Goal: Task Accomplishment & Management: Use online tool/utility

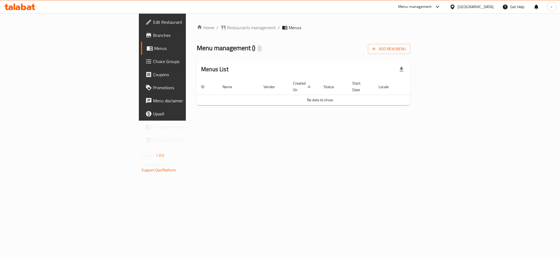
click at [406, 52] on span "Add New Menu" at bounding box center [389, 49] width 34 height 7
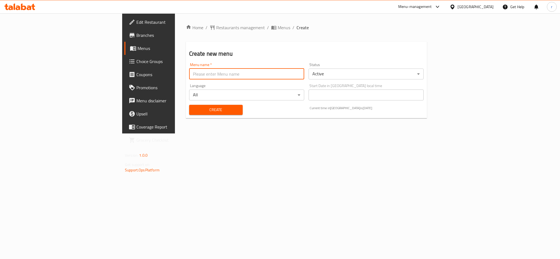
click at [189, 76] on input "text" at bounding box center [246, 74] width 115 height 11
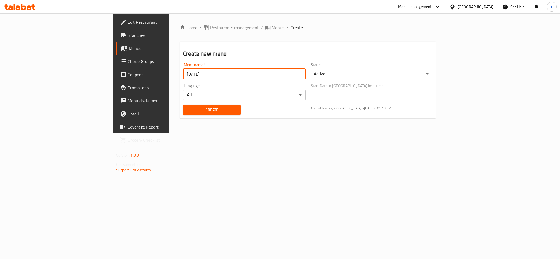
type input "30/09/2025"
click at [211, 134] on div "Home / Restaurants management / Menus / Create Create new menu Menu name   * 30…" at bounding box center [307, 73] width 277 height 120
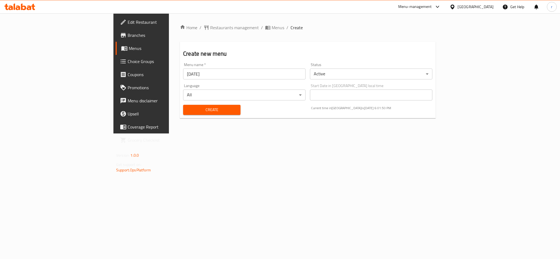
click at [187, 113] on span "Create" at bounding box center [211, 110] width 49 height 7
click at [129, 46] on span "Menus" at bounding box center [166, 48] width 74 height 7
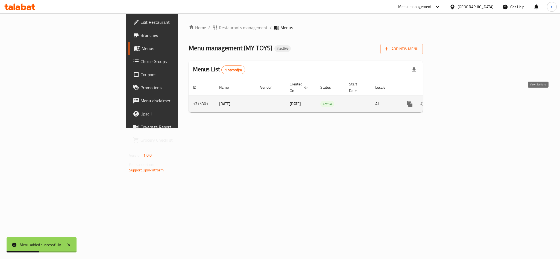
click at [452, 101] on icon "enhanced table" at bounding box center [449, 104] width 7 height 7
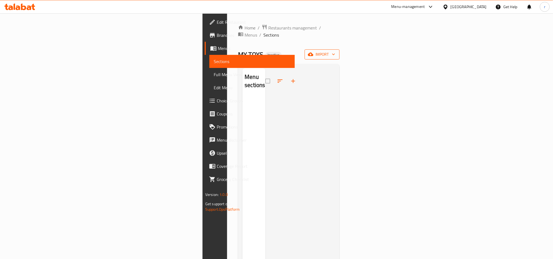
click at [335, 51] on span "import" at bounding box center [322, 54] width 26 height 7
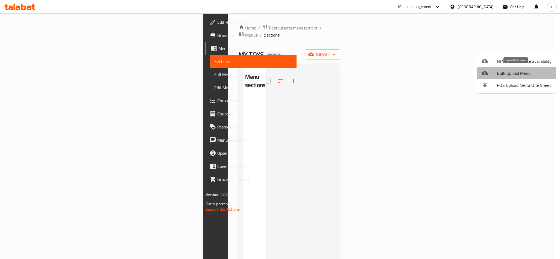
click at [500, 76] on span "Bulk Upload Menu" at bounding box center [524, 73] width 55 height 7
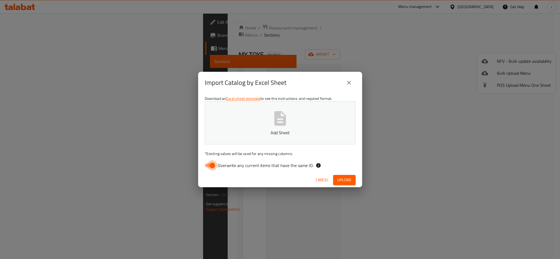
click at [208, 166] on input "Overwrite any current items that have the same ID." at bounding box center [212, 165] width 31 height 10
checkbox input "false"
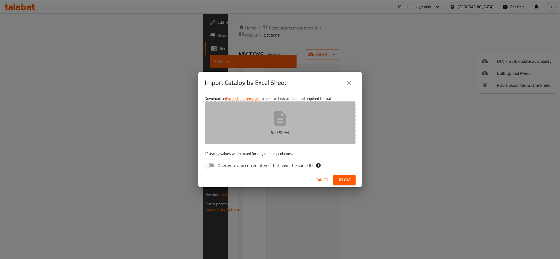
click at [260, 117] on button "Add Sheet" at bounding box center [280, 122] width 151 height 43
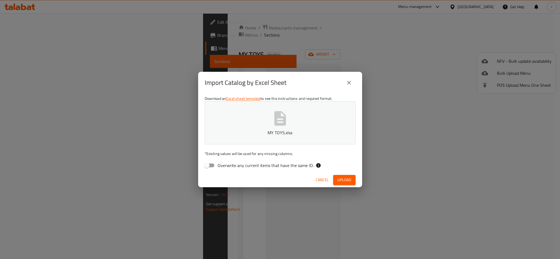
click at [346, 179] on span "Upload" at bounding box center [344, 180] width 14 height 7
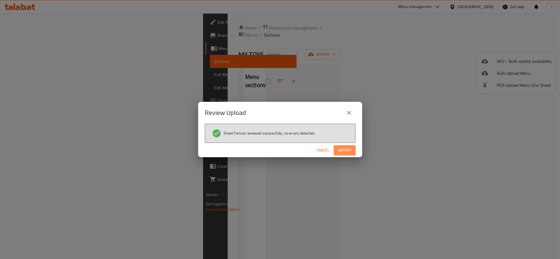
click at [344, 152] on span "Import" at bounding box center [344, 150] width 13 height 7
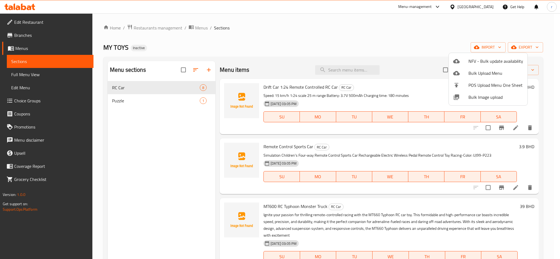
click at [448, 39] on div at bounding box center [280, 129] width 560 height 259
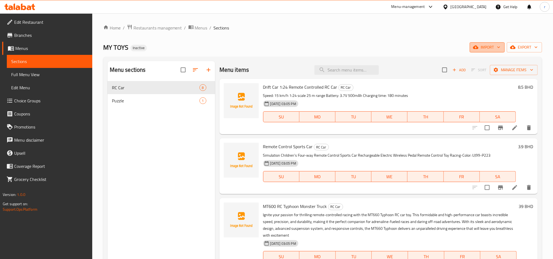
click at [484, 47] on span "import" at bounding box center [487, 47] width 26 height 7
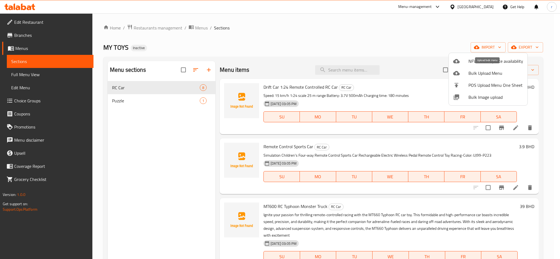
click at [481, 75] on span "Bulk Upload Menu" at bounding box center [495, 73] width 55 height 7
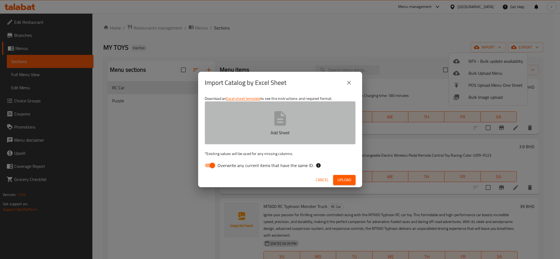
click at [255, 120] on button "Add Sheet" at bounding box center [280, 122] width 151 height 43
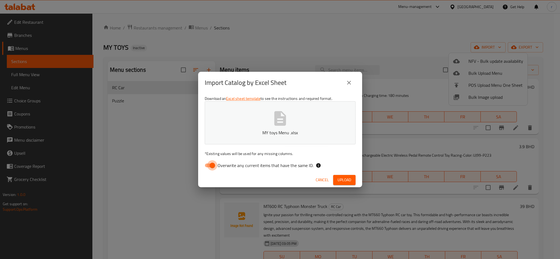
click at [210, 166] on input "Overwrite any current items that have the same ID." at bounding box center [212, 165] width 31 height 10
checkbox input "false"
click at [320, 182] on span "Cancel" at bounding box center [321, 180] width 13 height 7
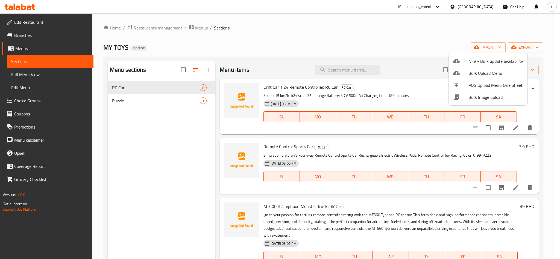
click at [341, 45] on div at bounding box center [280, 129] width 560 height 259
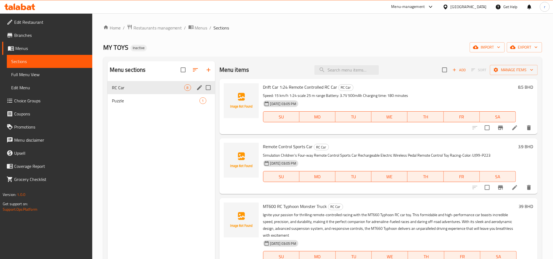
click at [206, 89] on input "Menu sections" at bounding box center [208, 87] width 11 height 11
checkbox input "true"
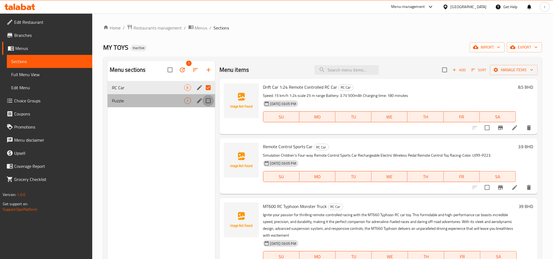
click at [209, 100] on input "Menu sections" at bounding box center [208, 100] width 11 height 11
checkbox input "true"
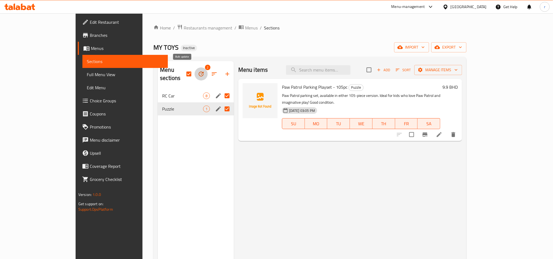
click at [198, 71] on icon "button" at bounding box center [201, 74] width 7 height 7
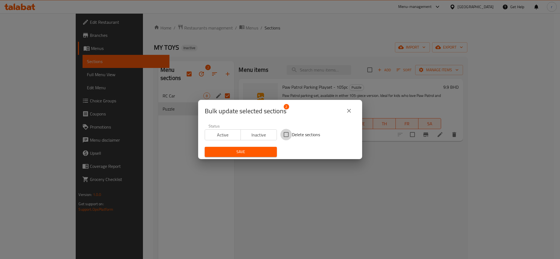
click at [284, 135] on input "Delete sections" at bounding box center [285, 134] width 11 height 11
checkbox input "true"
click at [258, 154] on span "Save" at bounding box center [240, 152] width 63 height 7
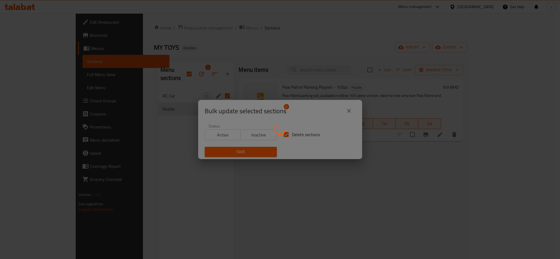
checkbox input "false"
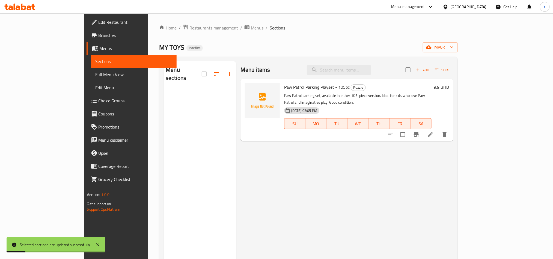
click at [363, 167] on div "Menu items Add Sort Paw Patrol Parking Playset - 105pc Puzzle Paw Patrol parkin…" at bounding box center [345, 190] width 218 height 259
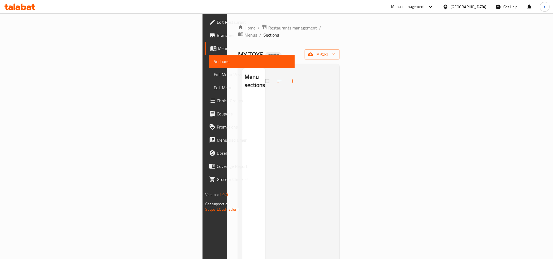
click at [315, 88] on div at bounding box center [301, 197] width 70 height 259
click at [335, 51] on span "import" at bounding box center [322, 54] width 26 height 7
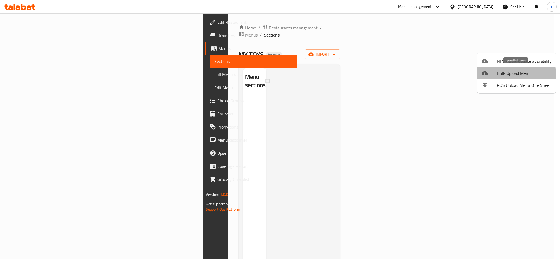
click at [504, 74] on span "Bulk Upload Menu" at bounding box center [524, 73] width 55 height 7
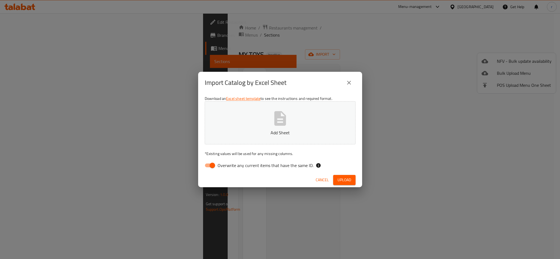
click at [208, 166] on input "Overwrite any current items that have the same ID." at bounding box center [212, 165] width 31 height 10
checkbox input "false"
click at [338, 182] on span "Upload" at bounding box center [344, 180] width 14 height 7
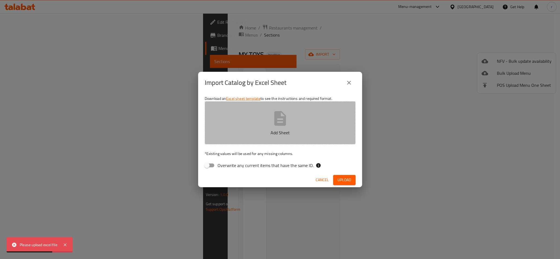
click at [279, 125] on icon "button" at bounding box center [280, 118] width 12 height 14
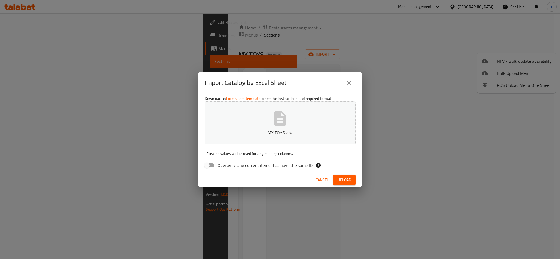
click at [342, 180] on span "Upload" at bounding box center [344, 180] width 14 height 7
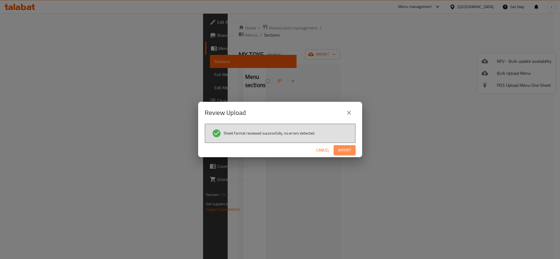
click at [354, 149] on button "Import" at bounding box center [344, 150] width 22 height 10
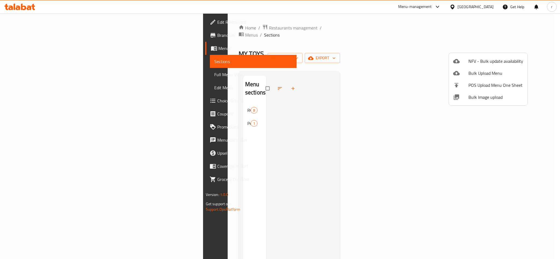
click at [411, 40] on div at bounding box center [280, 129] width 560 height 259
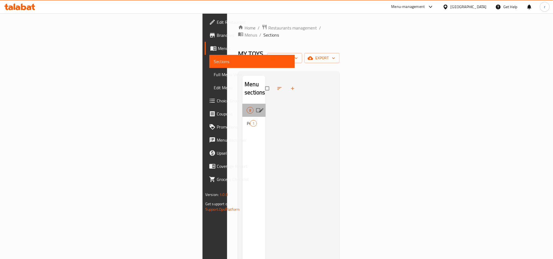
click at [243, 104] on div "RC Car 8" at bounding box center [254, 110] width 23 height 13
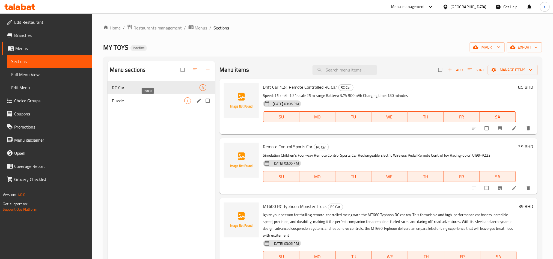
click at [156, 104] on span "Puzzle" at bounding box center [148, 101] width 72 height 7
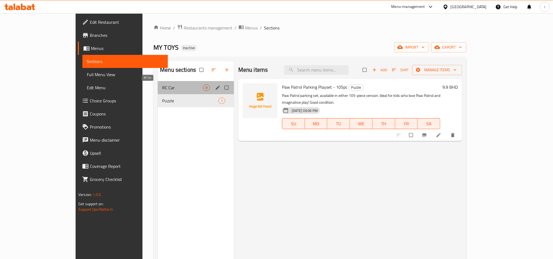
click at [162, 85] on span "RC Car" at bounding box center [182, 87] width 41 height 7
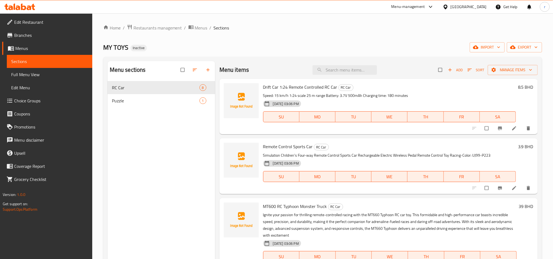
click at [291, 33] on div "Home / Restaurants management / Menus / Sections MY TOYS Inactive import export…" at bounding box center [322, 174] width 439 height 300
click at [482, 49] on span "import" at bounding box center [487, 47] width 26 height 7
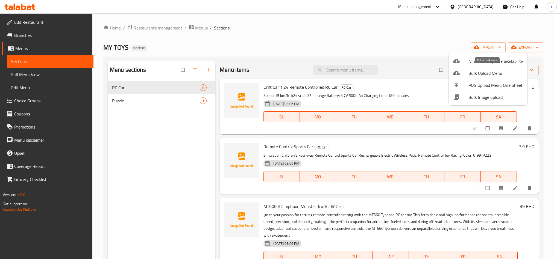
click at [479, 72] on span "Bulk Upload Menu" at bounding box center [495, 73] width 55 height 7
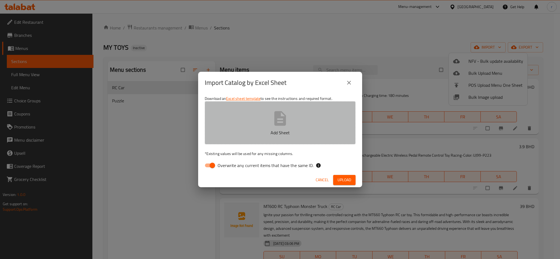
click at [296, 128] on button "Add Sheet" at bounding box center [280, 122] width 151 height 43
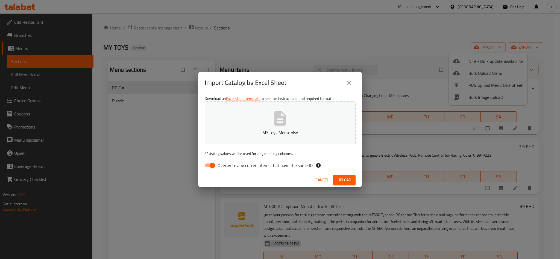
click at [212, 164] on input "Overwrite any current items that have the same ID." at bounding box center [212, 165] width 31 height 10
checkbox input "false"
click at [344, 180] on span "Upload" at bounding box center [344, 180] width 14 height 7
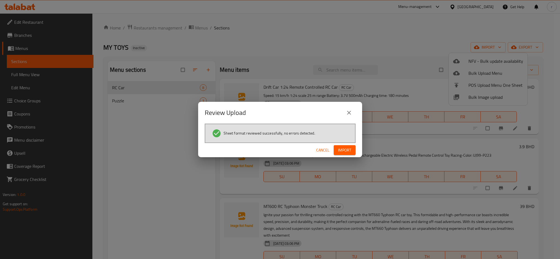
click at [344, 148] on span "Import" at bounding box center [344, 150] width 13 height 7
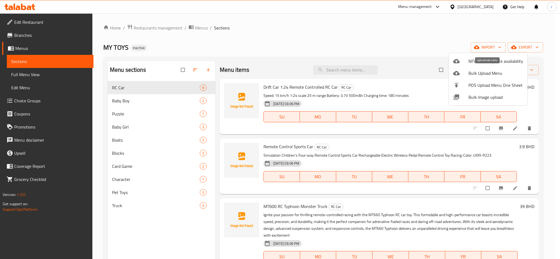
click at [472, 70] on span "Bulk Upload Menu" at bounding box center [495, 73] width 55 height 7
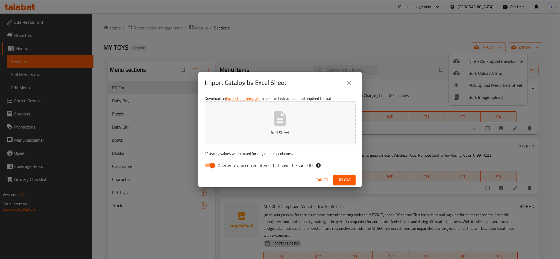
click at [244, 132] on p "Add Sheet" at bounding box center [280, 132] width 134 height 7
click at [213, 165] on input "Overwrite any current items that have the same ID." at bounding box center [212, 165] width 31 height 10
checkbox input "false"
click at [345, 181] on span "Upload" at bounding box center [344, 180] width 14 height 7
click at [342, 179] on span "Upload" at bounding box center [344, 180] width 14 height 7
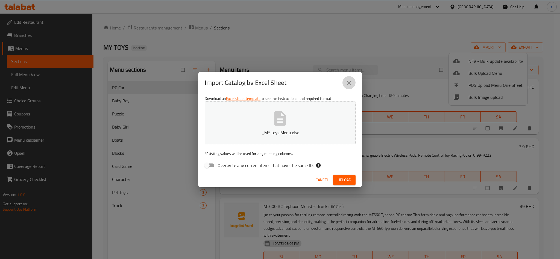
click at [349, 82] on icon "close" at bounding box center [349, 82] width 7 height 7
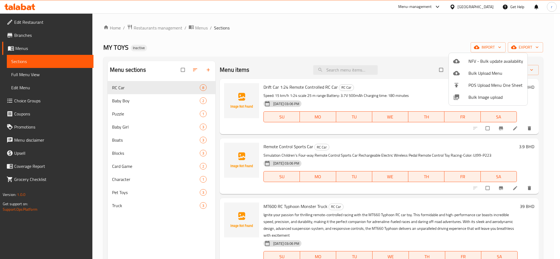
click at [367, 47] on div at bounding box center [280, 129] width 560 height 259
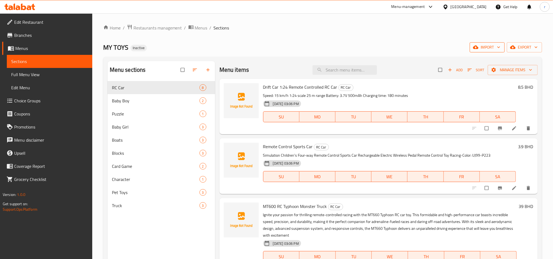
click at [481, 50] on span "import" at bounding box center [487, 47] width 26 height 7
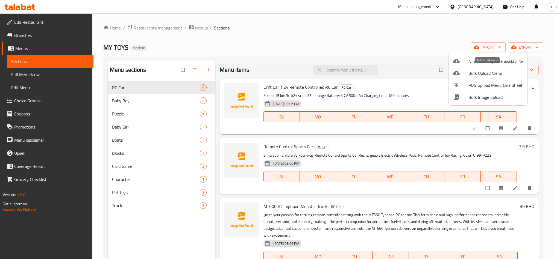
click at [482, 73] on span "Bulk Upload Menu" at bounding box center [495, 73] width 55 height 7
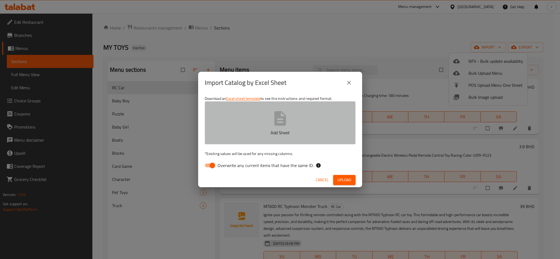
click at [287, 117] on icon "button" at bounding box center [279, 118] width 17 height 17
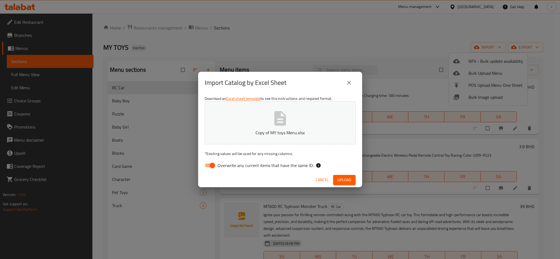
click at [212, 164] on input "Overwrite any current items that have the same ID." at bounding box center [212, 165] width 31 height 10
checkbox input "false"
click at [344, 177] on span "Upload" at bounding box center [344, 180] width 14 height 7
click at [344, 181] on span "Upload" at bounding box center [344, 180] width 14 height 7
click at [343, 180] on span "Upload" at bounding box center [344, 180] width 14 height 7
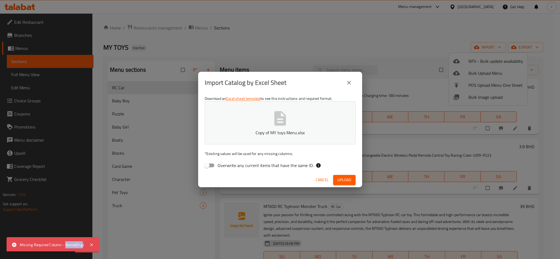
drag, startPoint x: 66, startPoint y: 243, endPoint x: 83, endPoint y: 244, distance: 16.4
click at [83, 244] on div "Missing Required Column - Name(Eng)" at bounding box center [52, 245] width 64 height 6
click at [318, 179] on span "Cancel" at bounding box center [321, 180] width 13 height 7
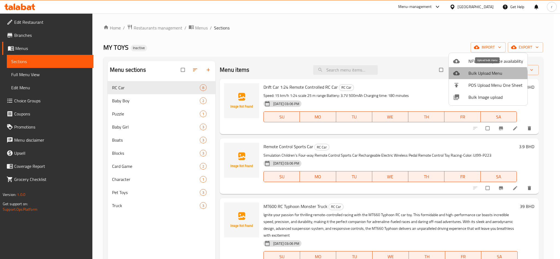
click at [479, 76] on span "Bulk Upload Menu" at bounding box center [495, 73] width 55 height 7
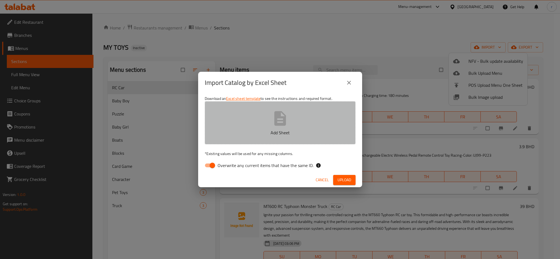
click at [287, 117] on icon "button" at bounding box center [279, 118] width 17 height 17
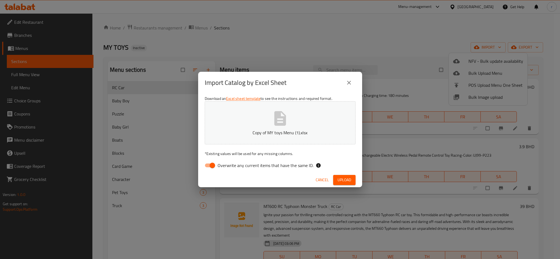
click at [206, 163] on input "Overwrite any current items that have the same ID." at bounding box center [212, 165] width 31 height 10
checkbox input "false"
click at [341, 179] on span "Upload" at bounding box center [344, 180] width 14 height 7
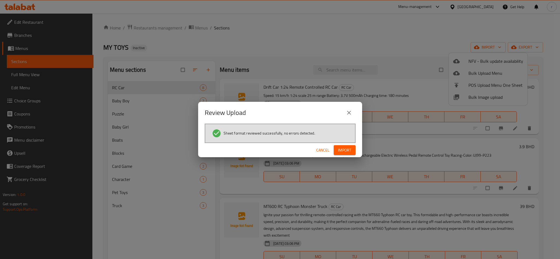
click at [349, 150] on span "Import" at bounding box center [344, 150] width 13 height 7
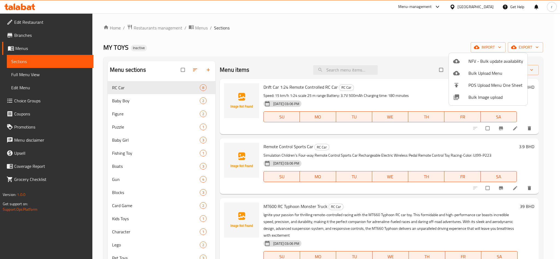
click at [331, 36] on div at bounding box center [280, 129] width 560 height 259
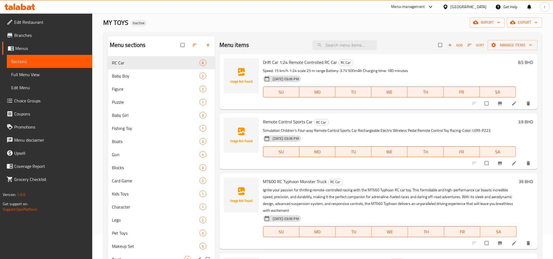
scroll to position [7, 0]
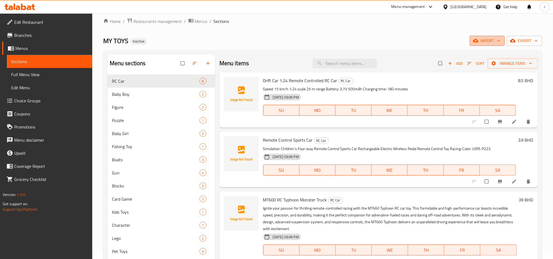
click at [481, 41] on span "import" at bounding box center [487, 40] width 26 height 7
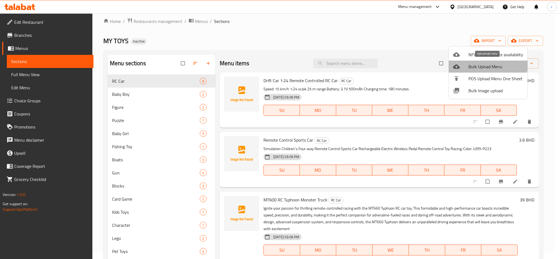
click at [481, 63] on span "Bulk Upload Menu" at bounding box center [495, 66] width 55 height 7
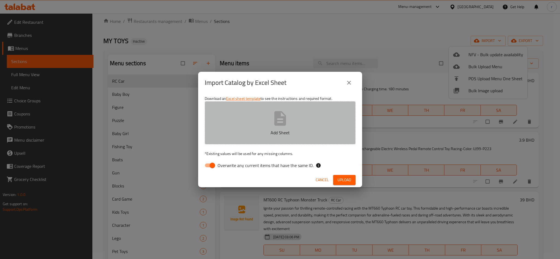
click at [273, 117] on icon "button" at bounding box center [279, 118] width 17 height 17
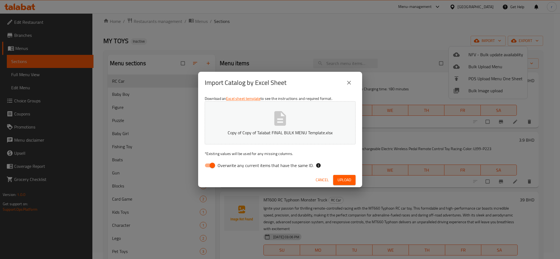
click at [211, 166] on input "Overwrite any current items that have the same ID." at bounding box center [212, 165] width 31 height 10
checkbox input "false"
click at [347, 181] on span "Upload" at bounding box center [344, 180] width 14 height 7
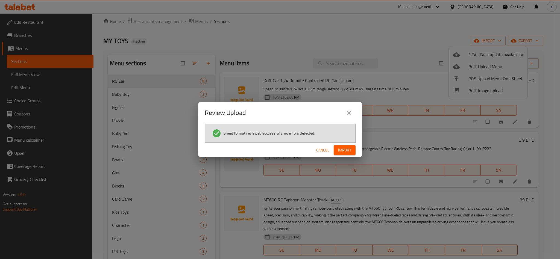
click at [349, 151] on span "Import" at bounding box center [344, 150] width 13 height 7
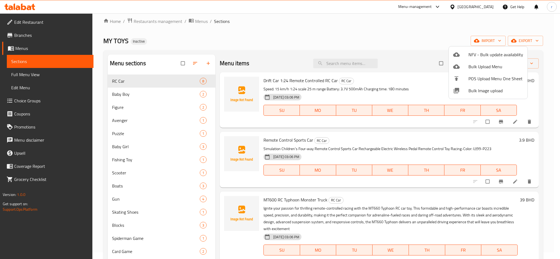
click at [307, 35] on div at bounding box center [280, 129] width 560 height 259
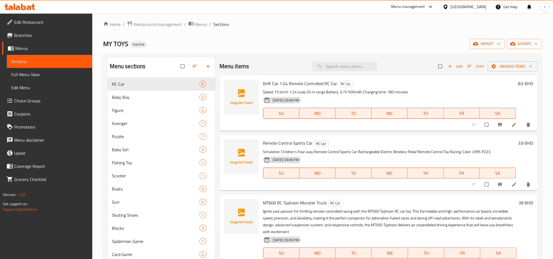
scroll to position [0, 0]
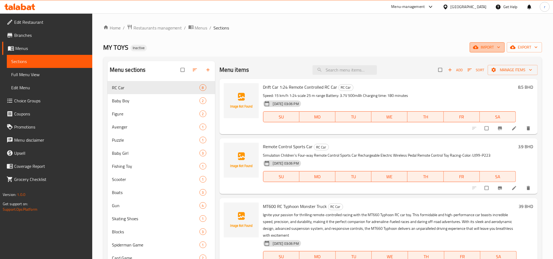
click at [488, 48] on span "import" at bounding box center [487, 47] width 26 height 7
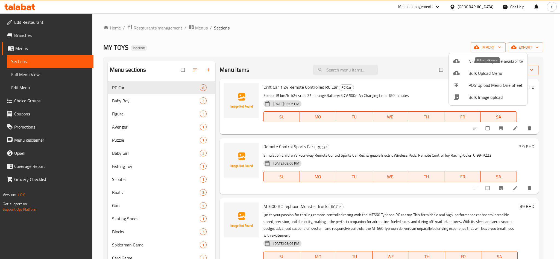
click at [475, 75] on span "Bulk Upload Menu" at bounding box center [495, 73] width 55 height 7
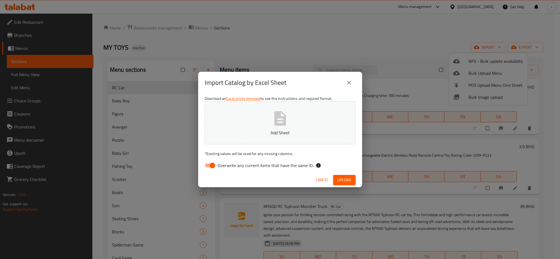
click at [244, 130] on p "Add Sheet" at bounding box center [280, 132] width 134 height 7
click at [211, 164] on input "Overwrite any current items that have the same ID." at bounding box center [212, 165] width 31 height 10
checkbox input "false"
click at [341, 181] on span "Upload" at bounding box center [344, 180] width 14 height 7
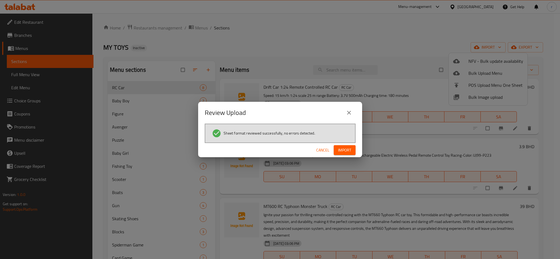
click at [343, 153] on span "Import" at bounding box center [344, 150] width 13 height 7
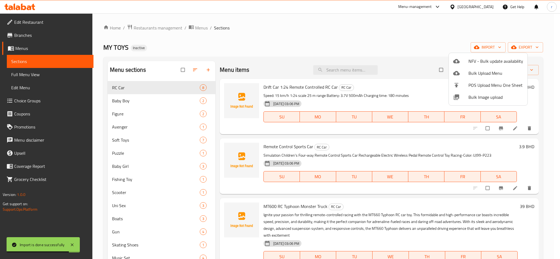
click at [317, 30] on div at bounding box center [280, 129] width 560 height 259
